Goal: Navigation & Orientation: Find specific page/section

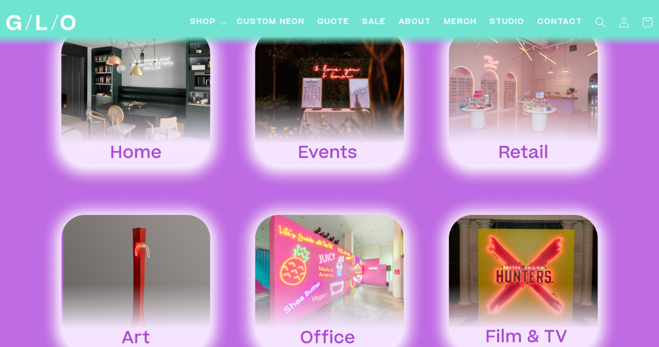
scroll to position [1596, 0]
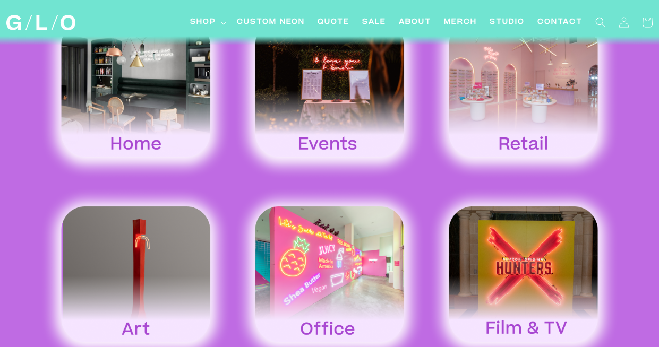
click at [340, 122] on img at bounding box center [329, 91] width 194 height 180
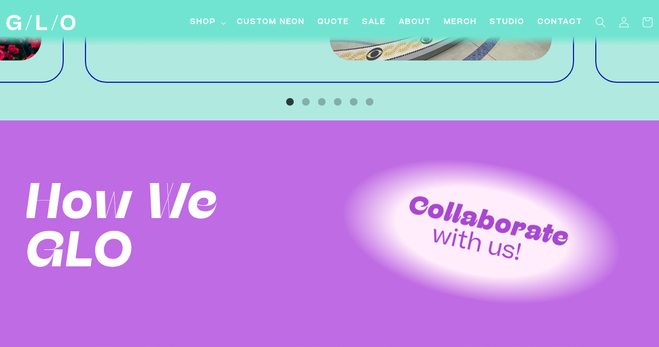
scroll to position [1253, 0]
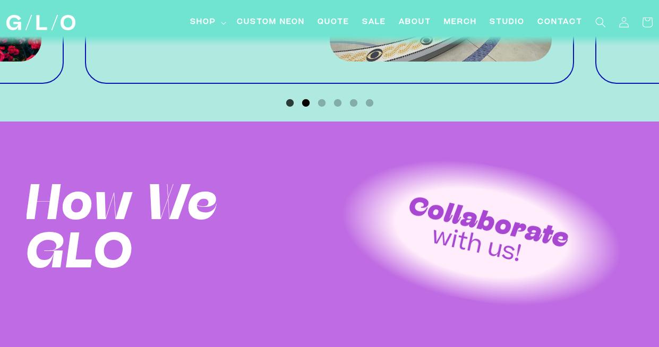
click at [309, 102] on button "2" at bounding box center [305, 103] width 11 height 11
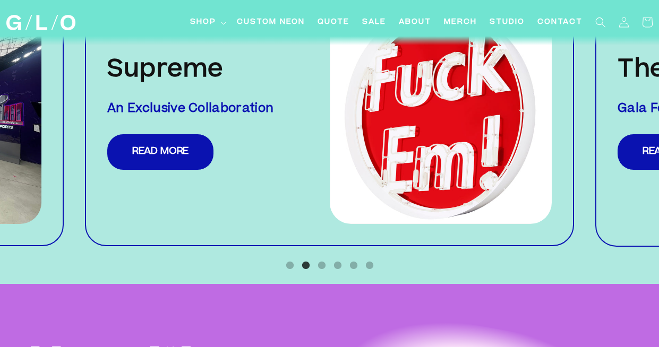
scroll to position [1034, 0]
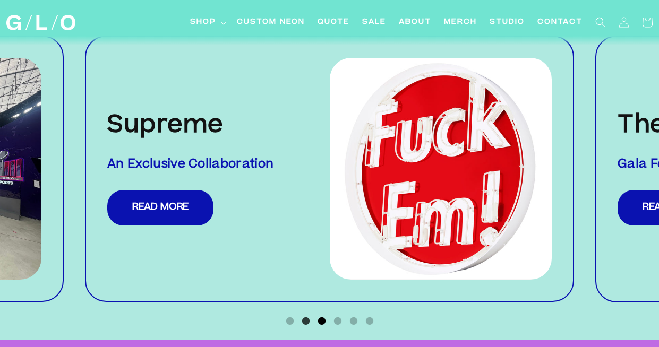
click at [324, 319] on button "3" at bounding box center [321, 321] width 11 height 11
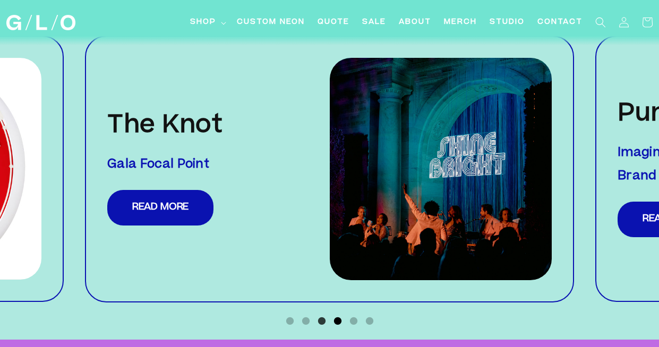
click at [339, 324] on button "4" at bounding box center [337, 321] width 11 height 11
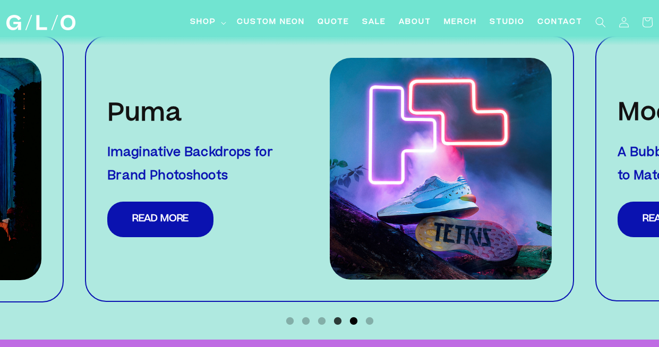
click at [353, 323] on button "5" at bounding box center [353, 321] width 11 height 11
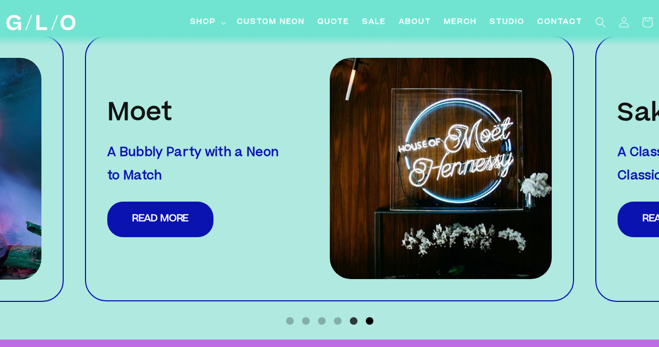
click at [367, 322] on button "6" at bounding box center [369, 321] width 11 height 11
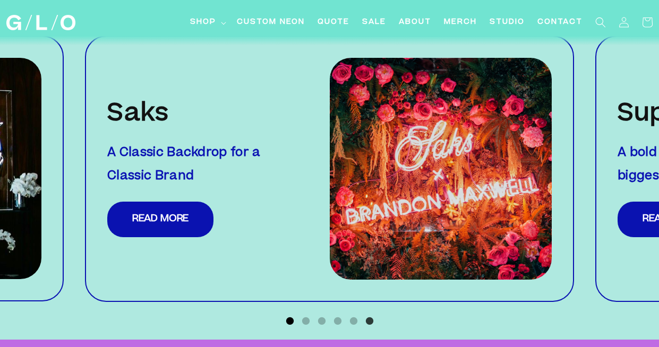
click at [286, 318] on button "1" at bounding box center [289, 321] width 11 height 11
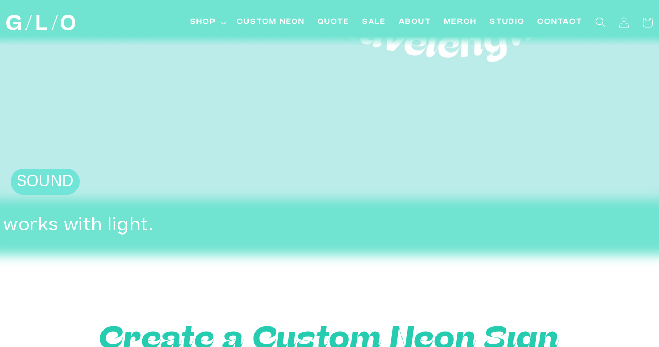
scroll to position [0, 0]
